Goal: Task Accomplishment & Management: Manage account settings

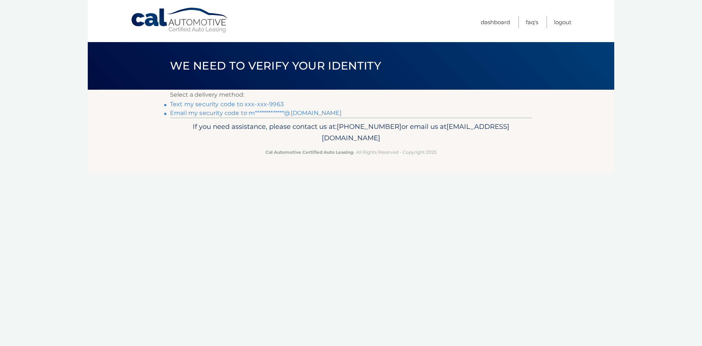
click at [259, 104] on link "Text my security code to xxx-xxx-9963" at bounding box center [227, 104] width 114 height 7
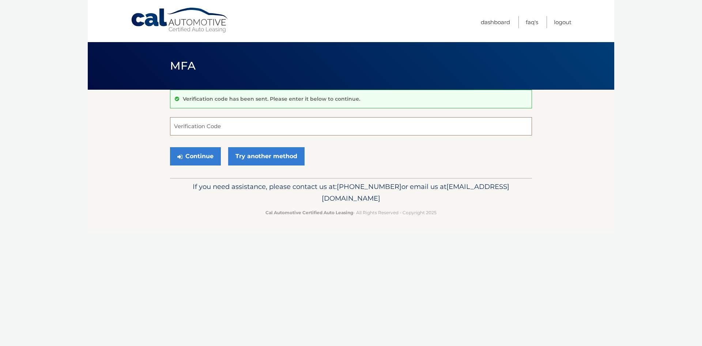
click at [247, 124] on input "Verification Code" at bounding box center [351, 126] width 362 height 18
type input "453101"
click at [207, 153] on button "Continue" at bounding box center [195, 156] width 51 height 18
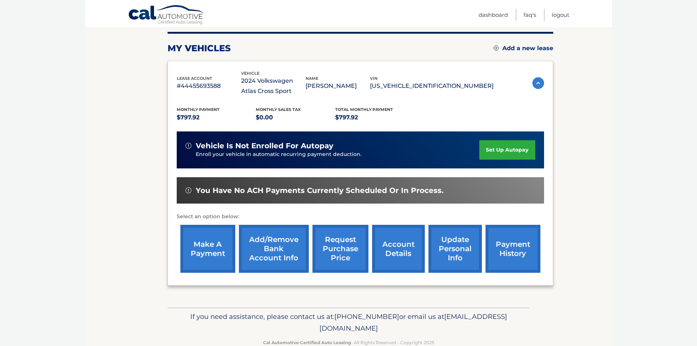
scroll to position [108, 0]
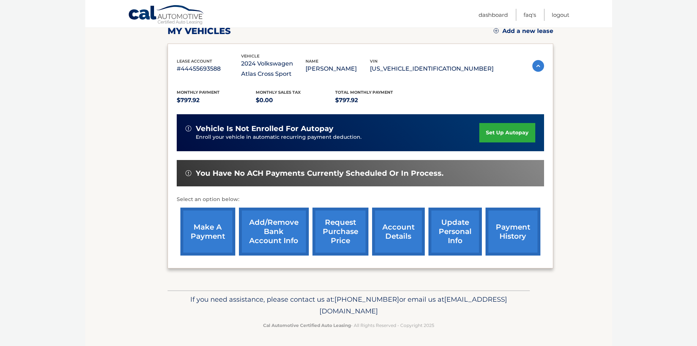
click at [400, 227] on link "account details" at bounding box center [398, 231] width 53 height 48
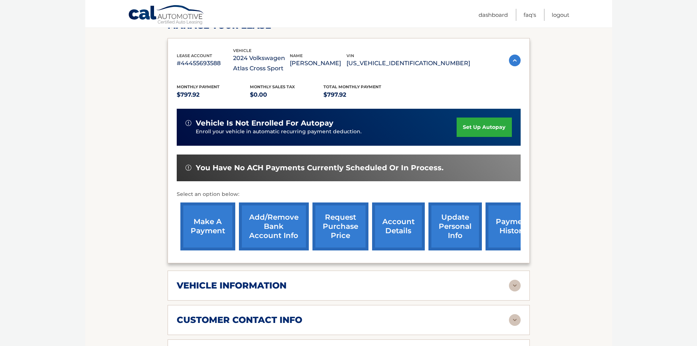
scroll to position [146, 0]
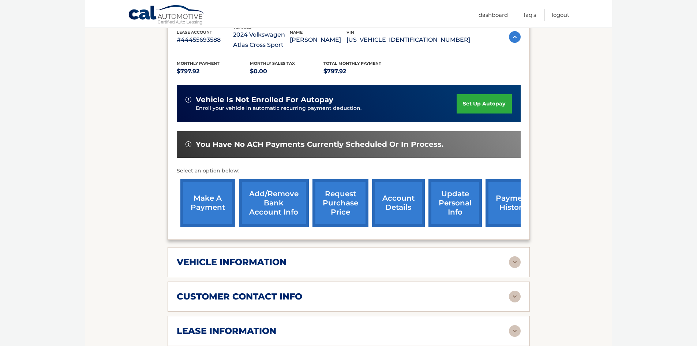
click at [513, 264] on img at bounding box center [515, 262] width 12 height 12
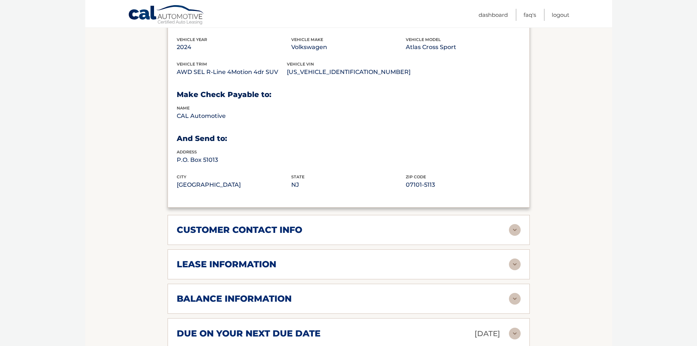
scroll to position [402, 0]
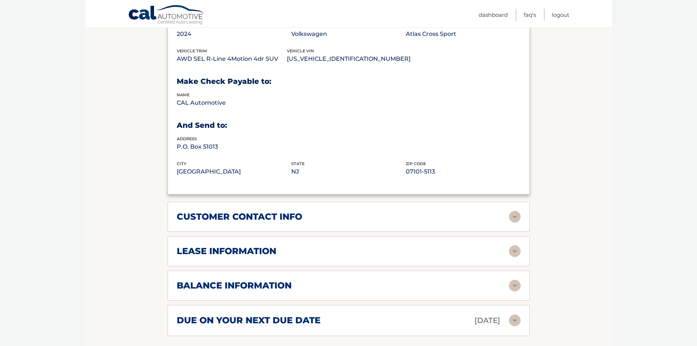
click at [517, 254] on img at bounding box center [515, 251] width 12 height 12
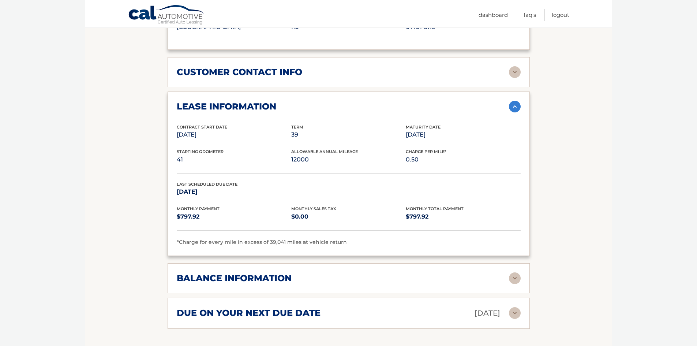
scroll to position [549, 0]
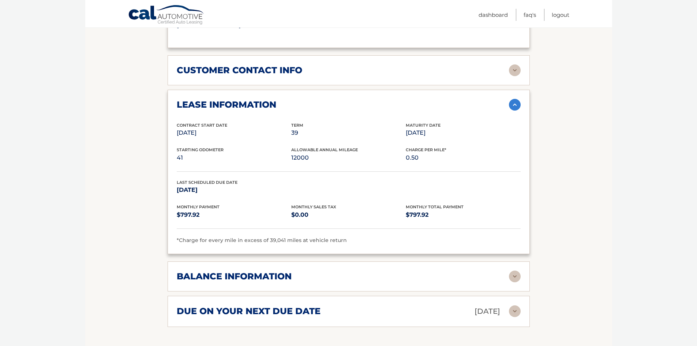
click at [511, 275] on img at bounding box center [515, 276] width 12 height 12
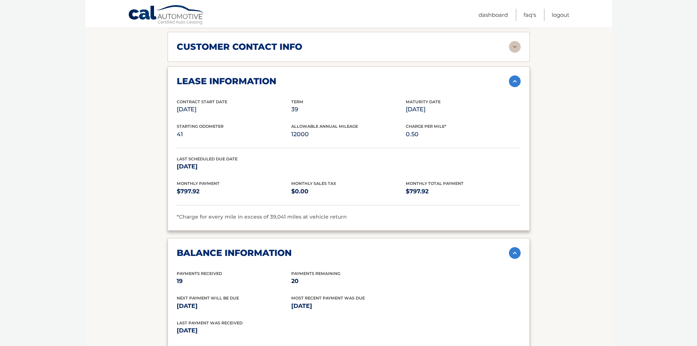
scroll to position [585, 0]
